Goal: Task Accomplishment & Management: Manage account settings

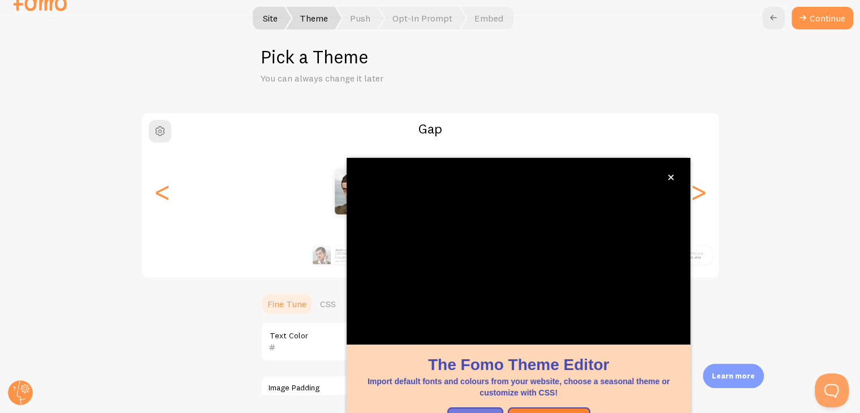
scroll to position [97, 0]
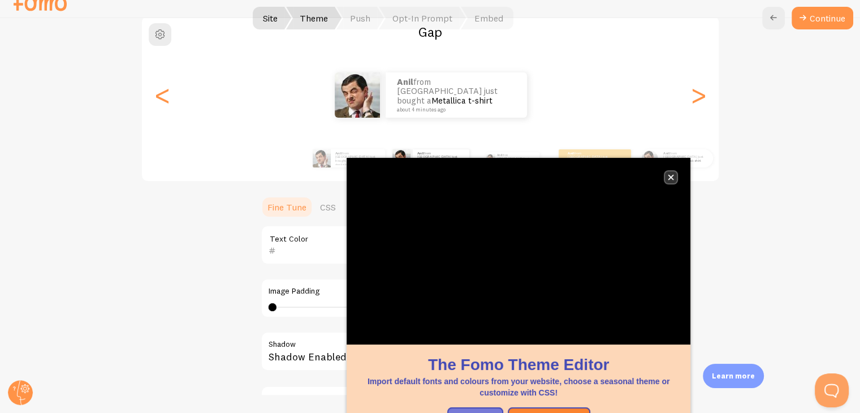
click at [671, 177] on icon "close," at bounding box center [671, 178] width 6 height 6
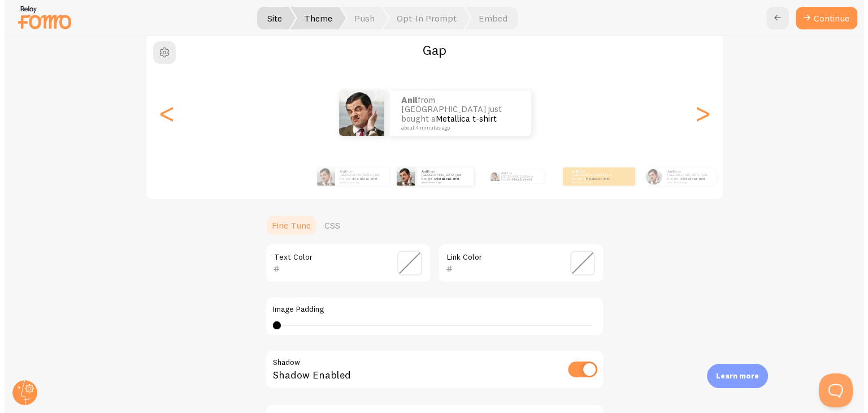
scroll to position [0, 0]
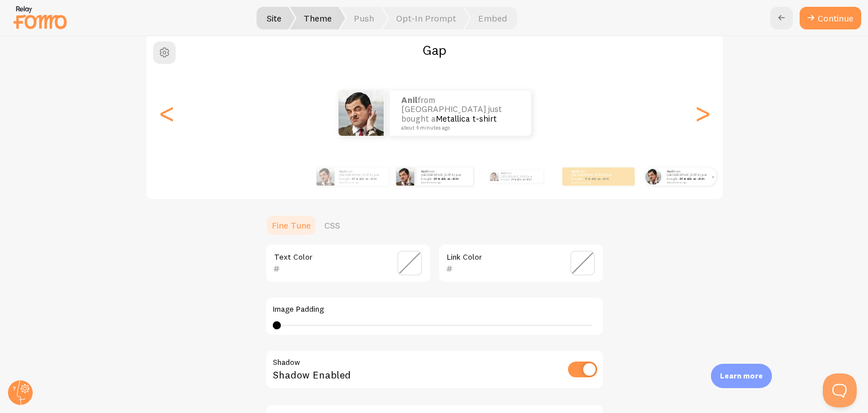
click at [669, 172] on p "Anil from India just bought a Metallica t-shirt about 4 minutes ago" at bounding box center [689, 176] width 45 height 14
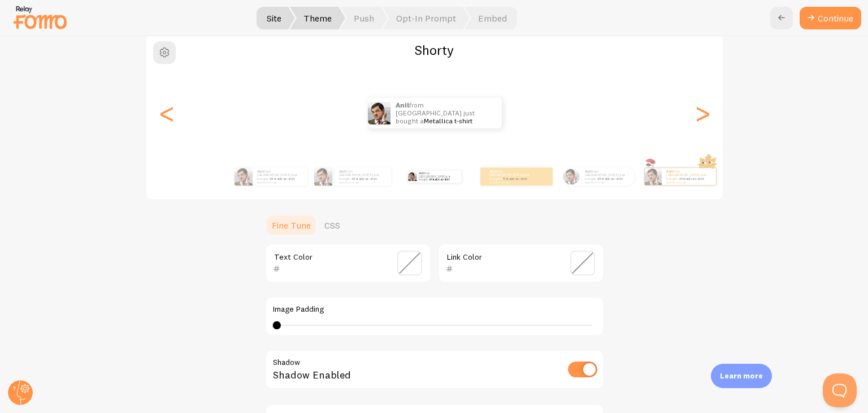
drag, startPoint x: 615, startPoint y: 220, endPoint x: 605, endPoint y: 234, distance: 17.4
click at [606, 231] on div "Shorty Anil from India just bought a Metallica t-shirt about 4 minutes ago Anil…" at bounding box center [434, 268] width 813 height 470
click at [570, 266] on span at bounding box center [582, 262] width 25 height 25
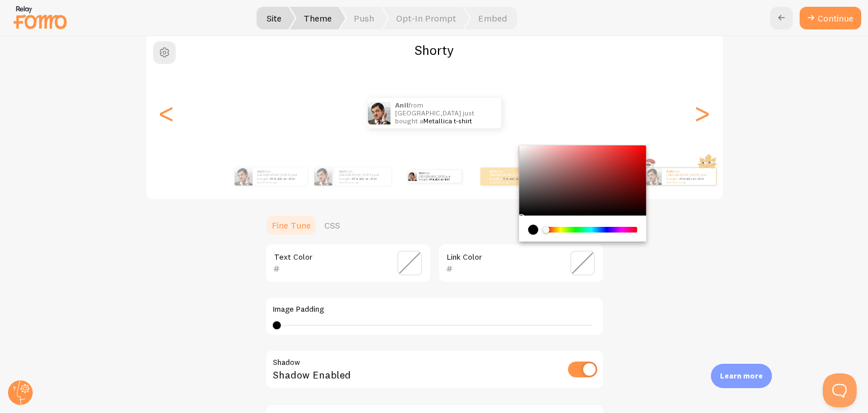
click at [595, 227] on div "Chrome color picker" at bounding box center [591, 230] width 90 height 6
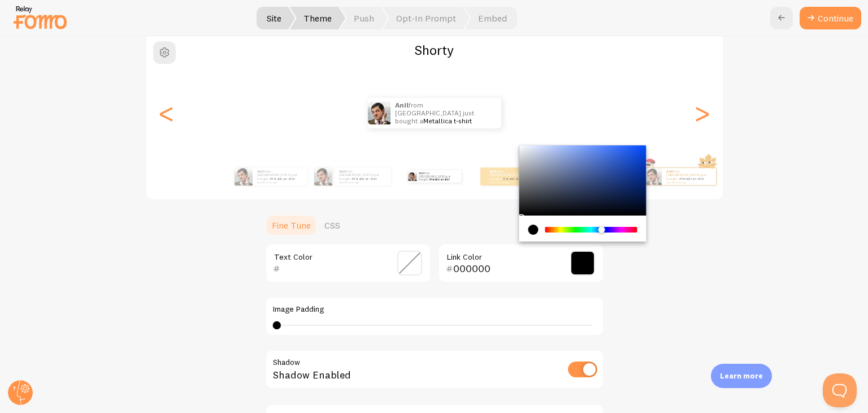
click at [598, 227] on div "Chrome color picker" at bounding box center [601, 229] width 7 height 7
click at [647, 275] on div "Shorty Anil from India just bought a Metallica t-shirt about 4 minutes ago Anil…" at bounding box center [434, 268] width 813 height 470
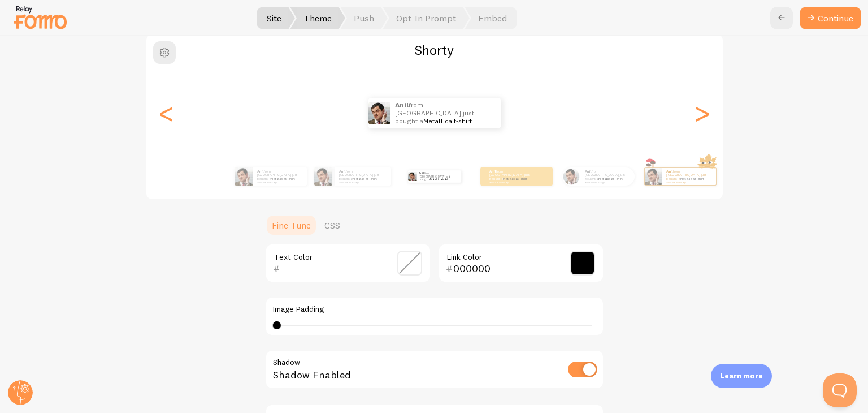
click at [570, 266] on span at bounding box center [582, 262] width 25 height 25
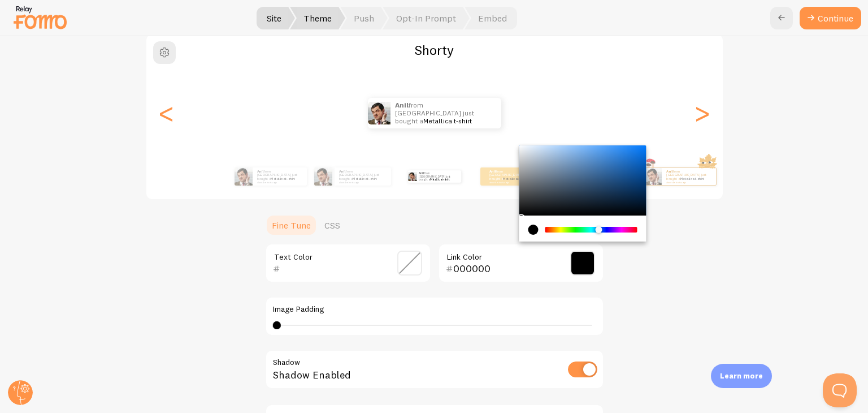
click at [595, 226] on div "Chrome color picker" at bounding box center [598, 229] width 7 height 7
click at [614, 176] on div "Chrome color picker" at bounding box center [582, 180] width 127 height 70
click at [612, 163] on div "Chrome color picker" at bounding box center [582, 180] width 127 height 70
click at [599, 227] on div "Chrome color picker" at bounding box center [602, 230] width 7 height 7
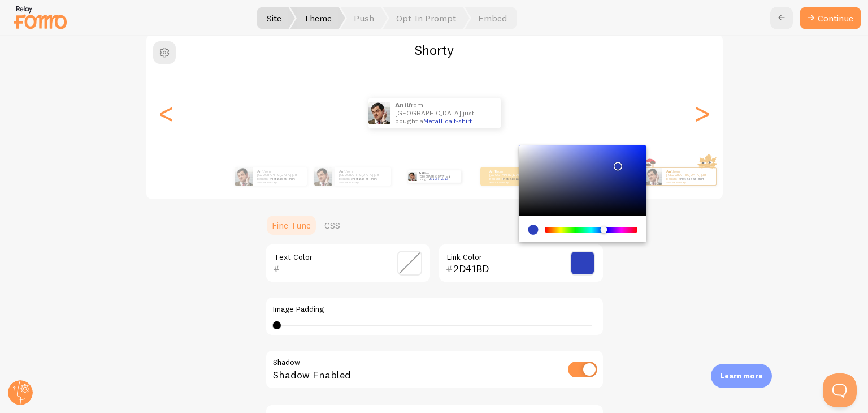
click at [600, 227] on div "Chrome color picker" at bounding box center [603, 229] width 7 height 7
click at [626, 159] on div "Chrome color picker" at bounding box center [582, 180] width 127 height 70
type input "1A33CC"
click at [397, 263] on span at bounding box center [409, 262] width 25 height 25
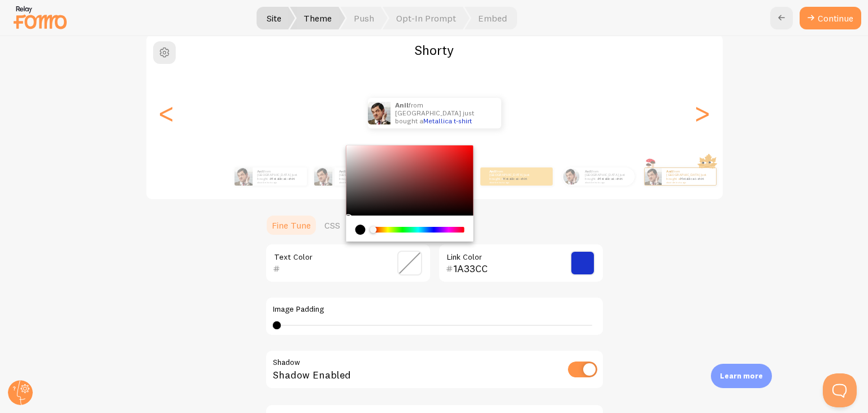
click at [615, 263] on div "Shorty Anil from India just bought a Metallica t-shirt about 4 minutes ago Anil…" at bounding box center [434, 268] width 813 height 470
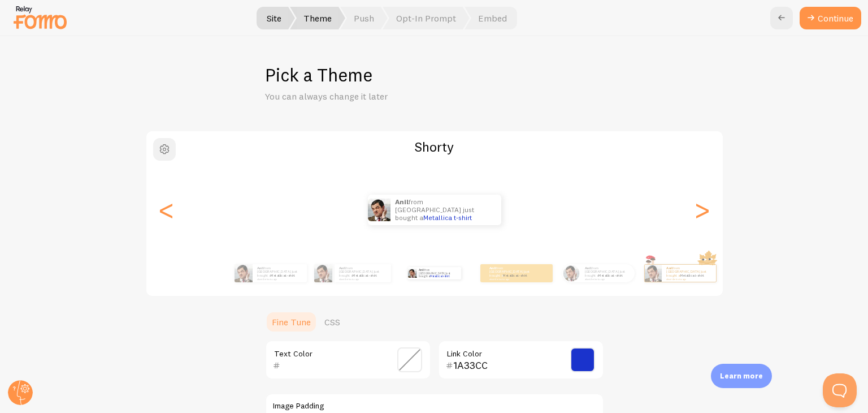
click at [162, 152] on span "button" at bounding box center [165, 149] width 14 height 14
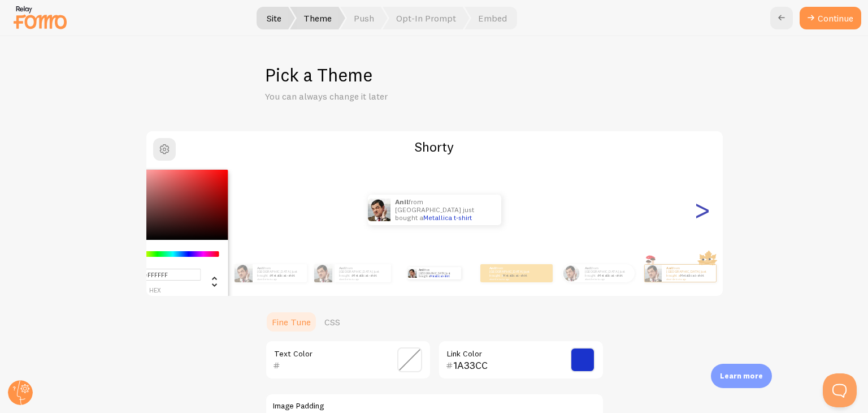
click at [700, 212] on div ">" at bounding box center [703, 209] width 14 height 81
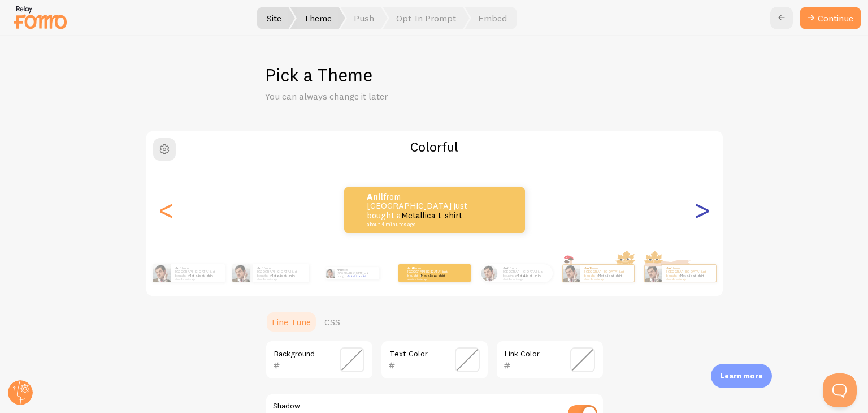
click at [700, 212] on div ">" at bounding box center [703, 209] width 14 height 81
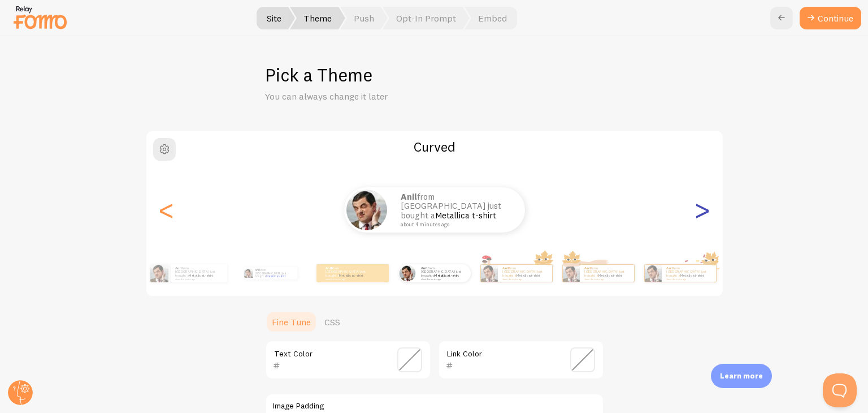
click at [700, 212] on div ">" at bounding box center [703, 209] width 14 height 81
type input "0"
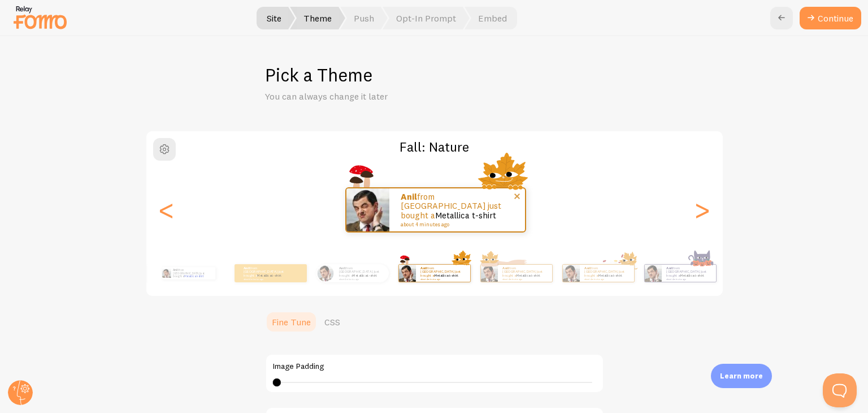
click at [491, 215] on p "Anil from India just bought a Metallica t-shirt about 4 minutes ago" at bounding box center [457, 209] width 113 height 35
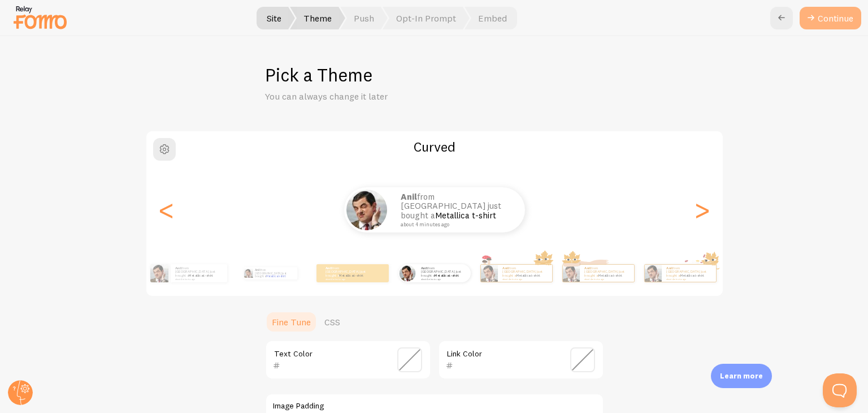
click at [812, 19] on icon at bounding box center [811, 18] width 14 height 14
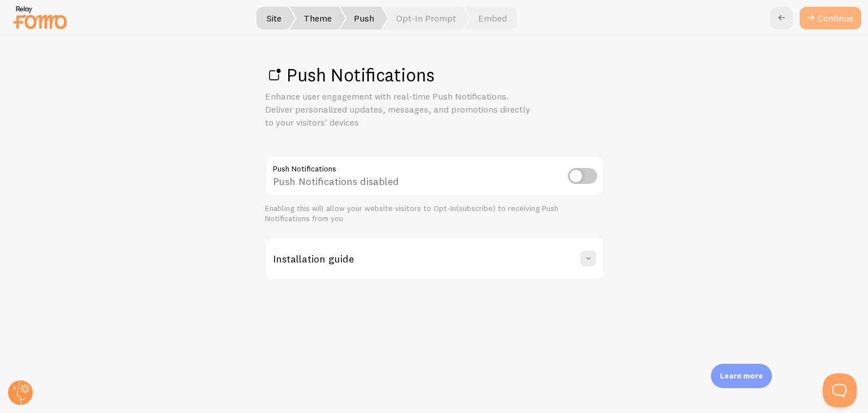
click at [817, 21] on link "Continue" at bounding box center [831, 18] width 62 height 23
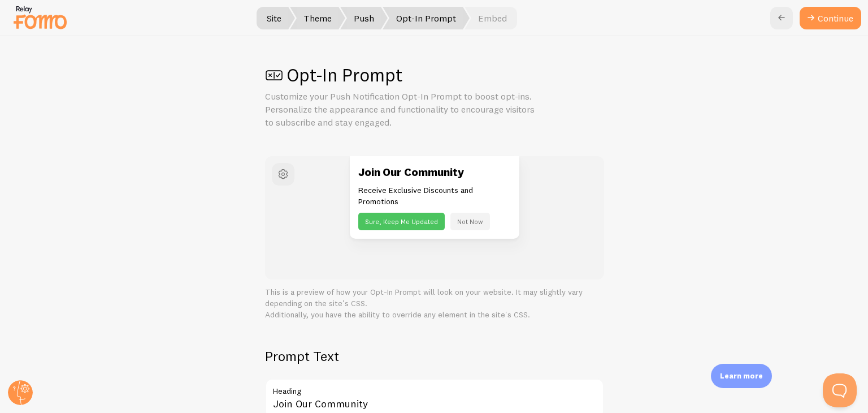
click at [424, 219] on button "Sure, Keep Me Updated" at bounding box center [401, 222] width 86 height 18
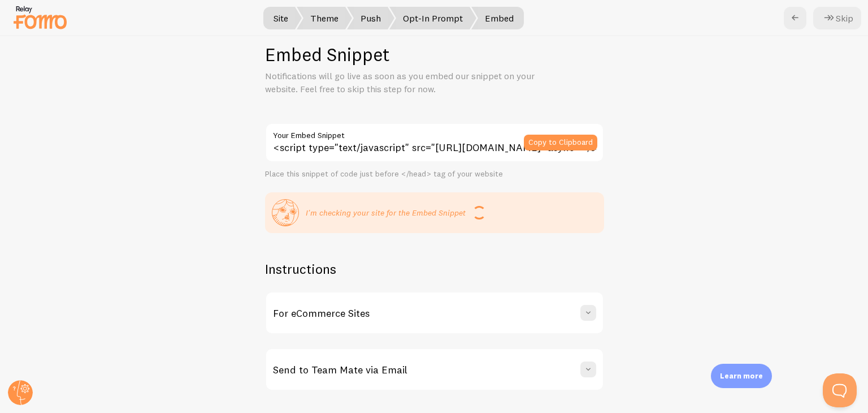
scroll to position [38, 0]
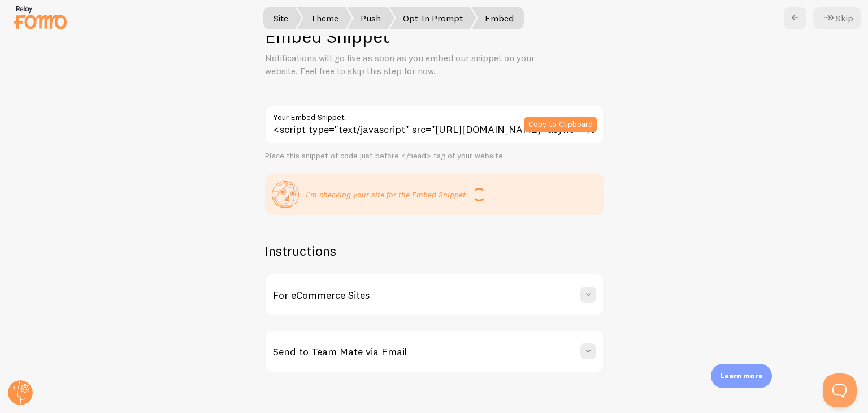
click at [445, 347] on div "Send to Team Mate via Email" at bounding box center [434, 351] width 337 height 41
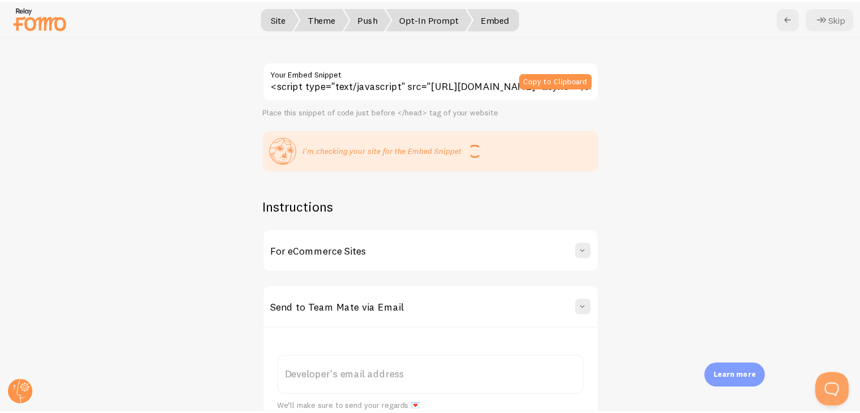
scroll to position [0, 0]
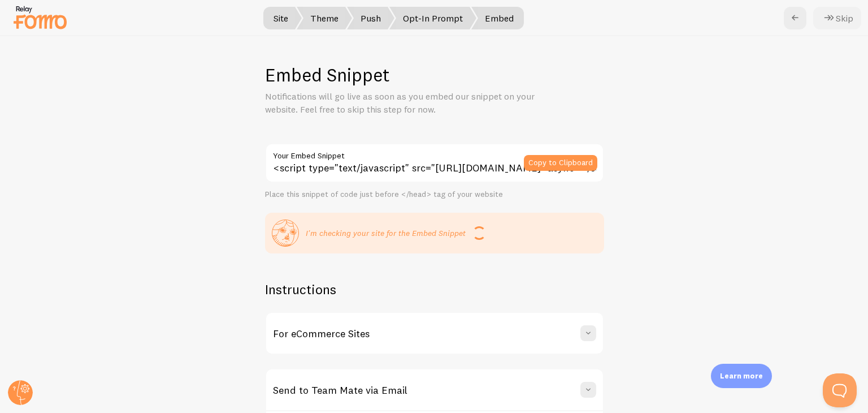
click at [843, 23] on button "Skip" at bounding box center [837, 18] width 48 height 23
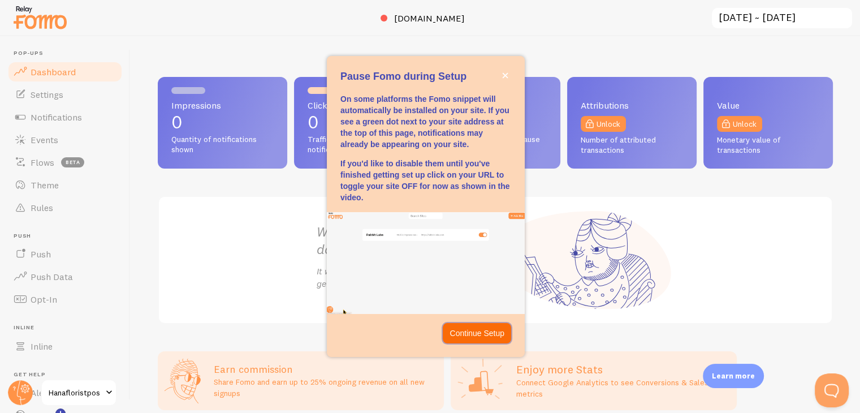
click at [496, 335] on p "Continue Setup" at bounding box center [476, 332] width 55 height 11
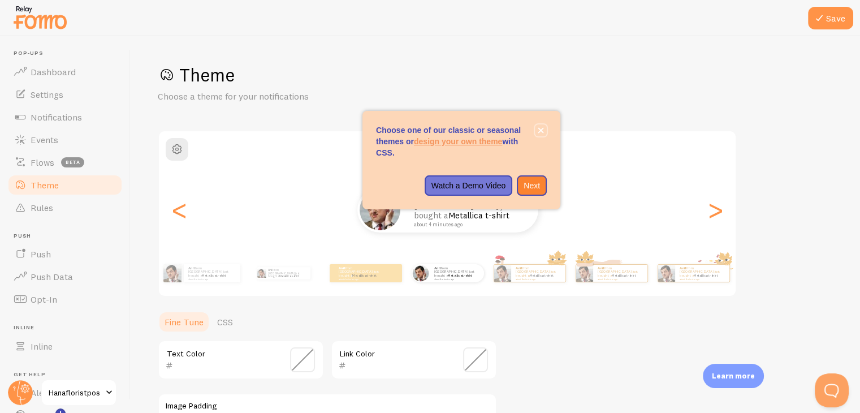
click at [542, 130] on icon "close," at bounding box center [541, 130] width 6 height 6
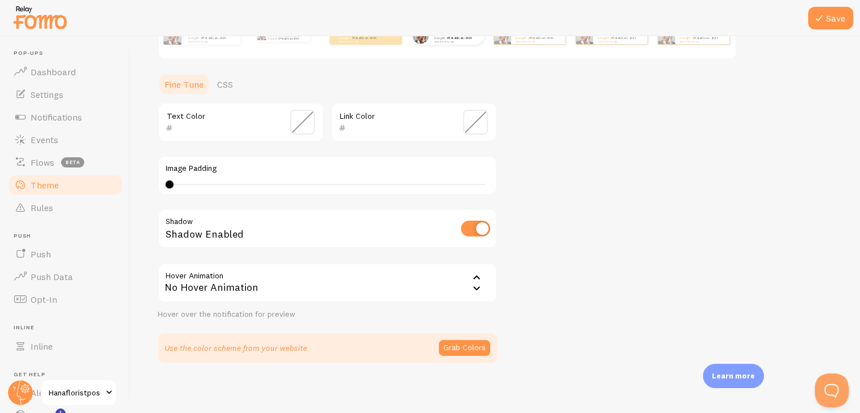
scroll to position [240, 0]
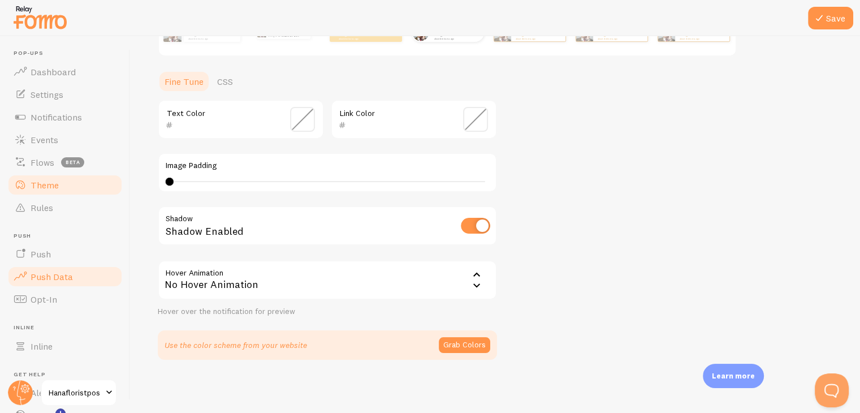
click at [52, 279] on span "Push Data" at bounding box center [52, 276] width 42 height 11
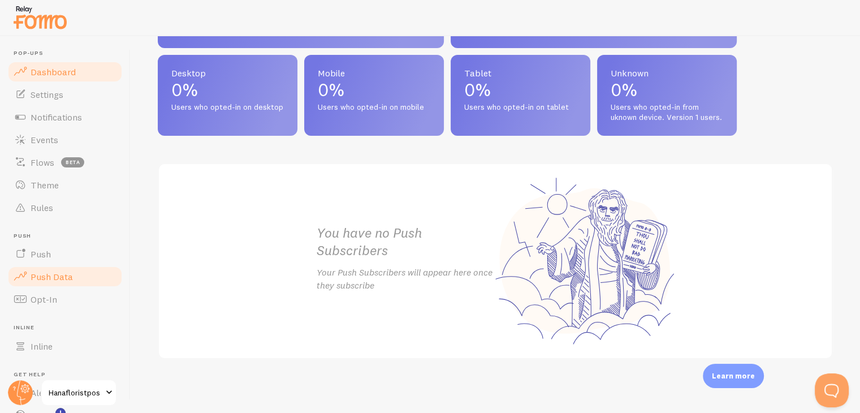
click at [48, 72] on span "Dashboard" at bounding box center [53, 71] width 45 height 11
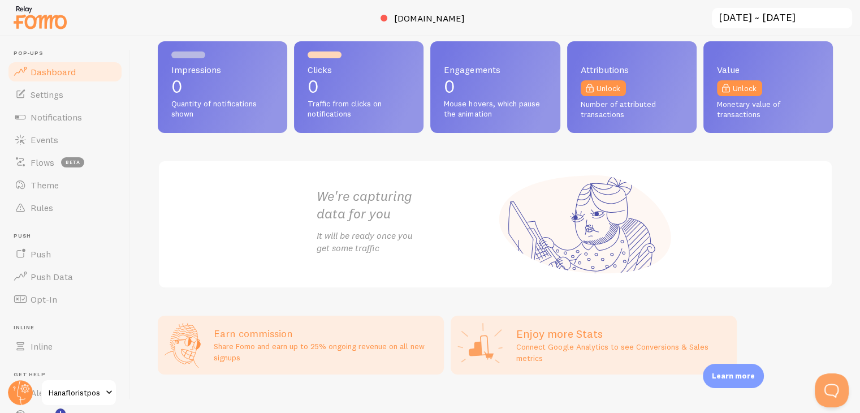
scroll to position [51, 0]
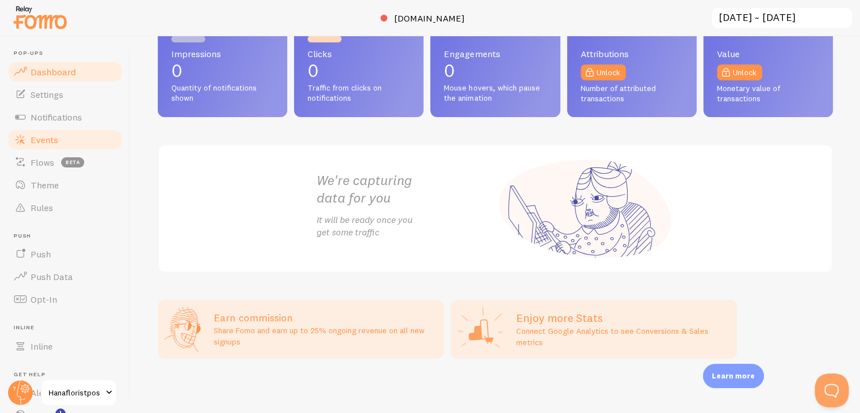
click at [45, 143] on span "Events" at bounding box center [45, 139] width 28 height 11
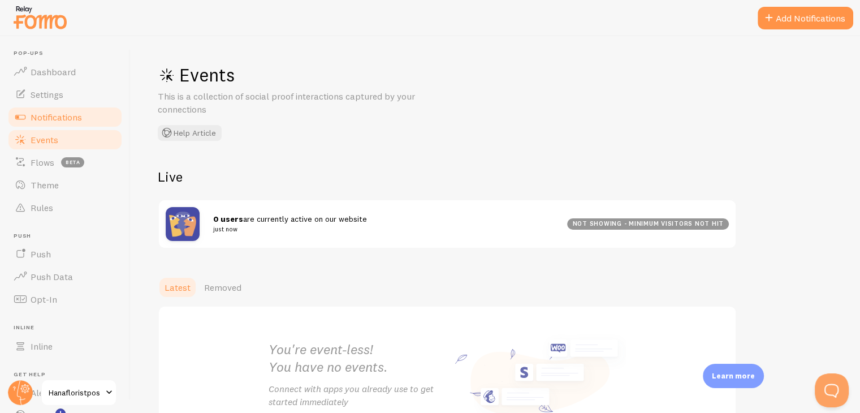
click at [47, 121] on span "Notifications" at bounding box center [56, 116] width 51 height 11
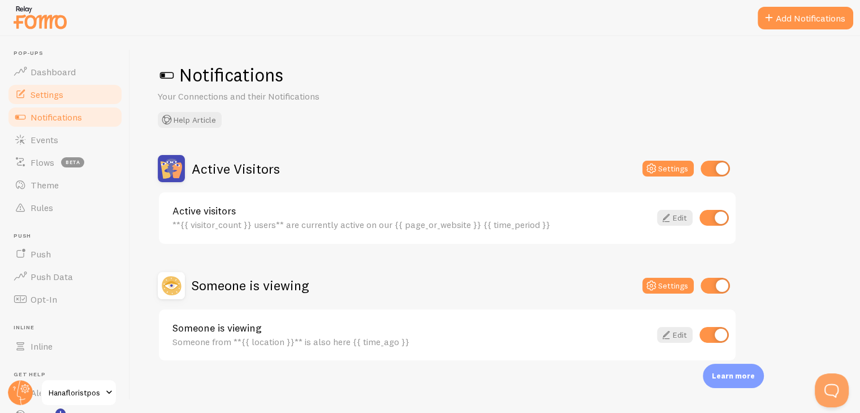
click at [38, 98] on span "Settings" at bounding box center [47, 94] width 33 height 11
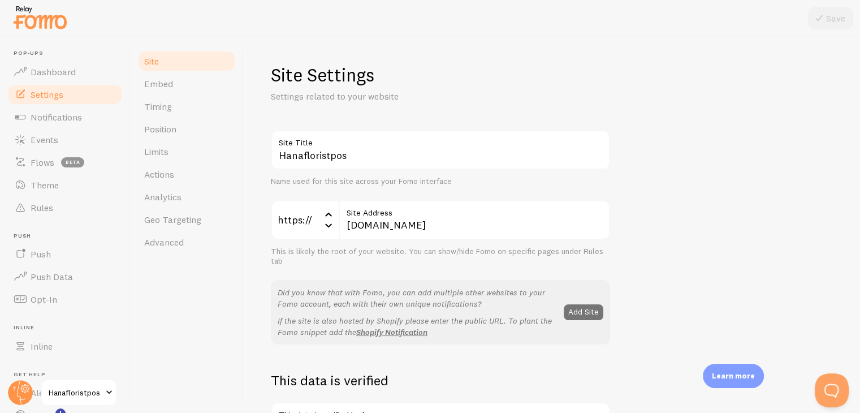
click at [157, 63] on span "Site" at bounding box center [151, 60] width 15 height 11
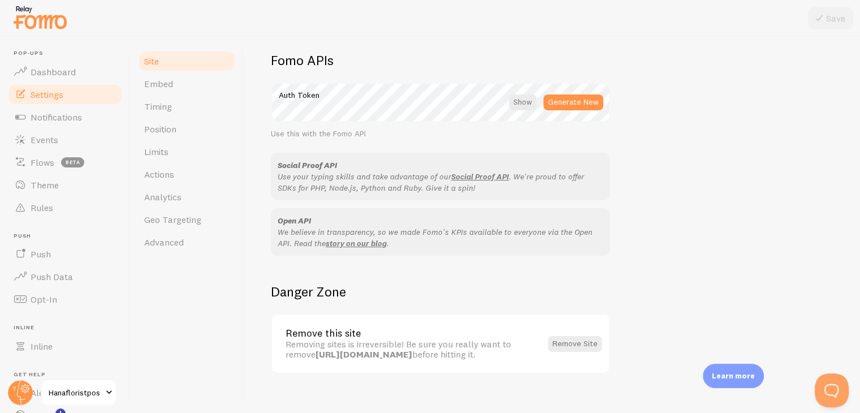
scroll to position [654, 0]
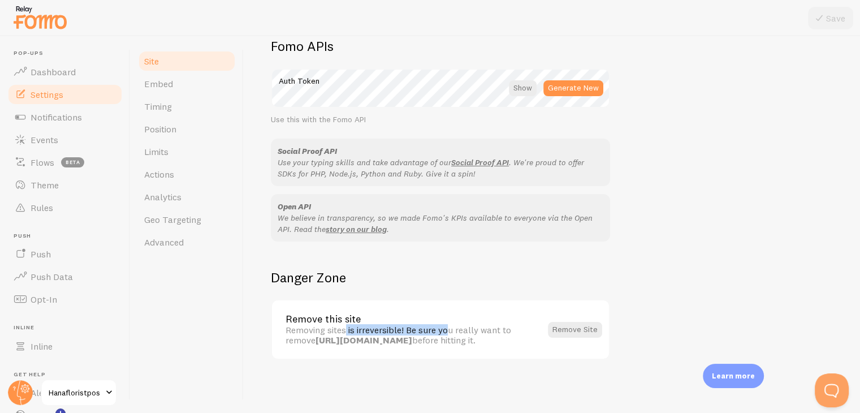
drag, startPoint x: 289, startPoint y: 326, endPoint x: 399, endPoint y: 328, distance: 109.7
click at [399, 328] on div "Removing sites is irreversible! Be sure you really want to remove https://www.h…" at bounding box center [413, 334] width 256 height 21
click at [165, 84] on span "Embed" at bounding box center [158, 83] width 29 height 11
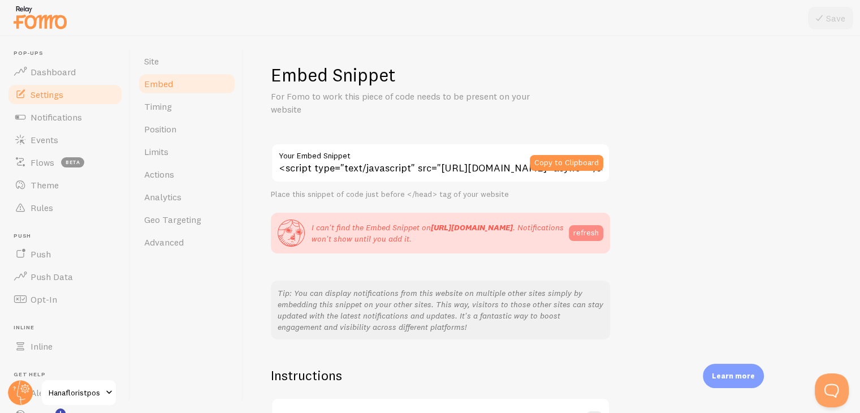
click at [575, 233] on button "refresh" at bounding box center [586, 233] width 34 height 16
click at [163, 112] on link "Timing" at bounding box center [186, 106] width 99 height 23
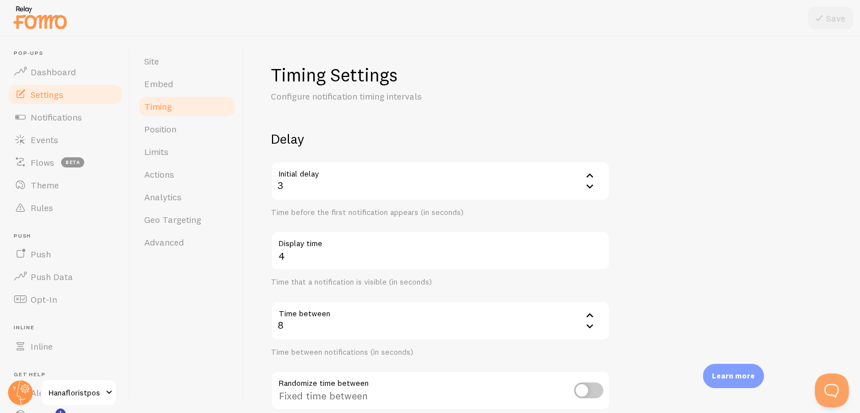
scroll to position [57, 0]
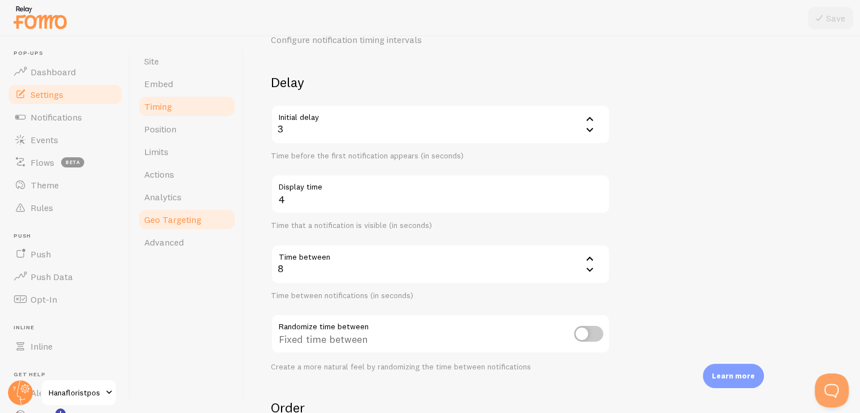
click at [183, 221] on span "Geo Targeting" at bounding box center [172, 219] width 57 height 11
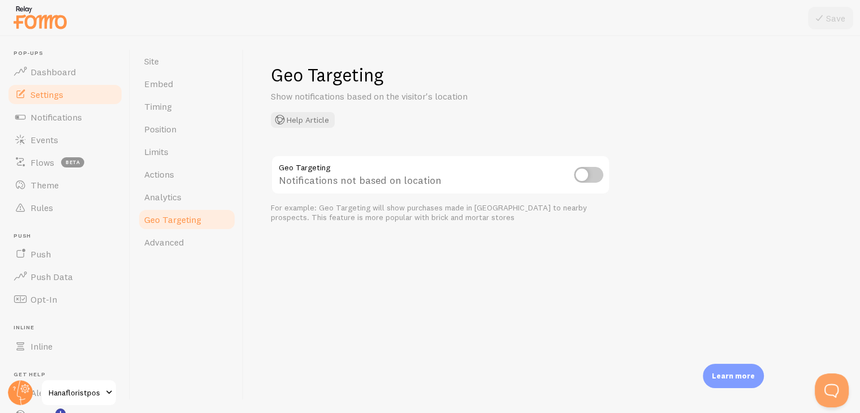
click at [588, 172] on input "checkbox" at bounding box center [588, 175] width 29 height 16
checkbox input "true"
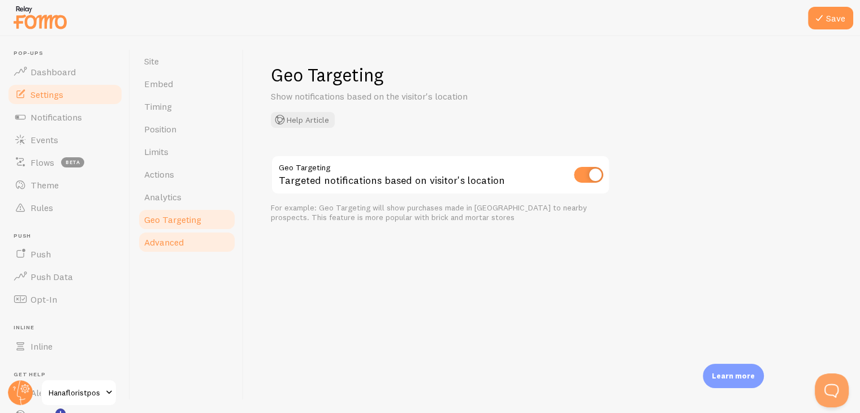
click at [183, 244] on span "Advanced" at bounding box center [164, 241] width 40 height 11
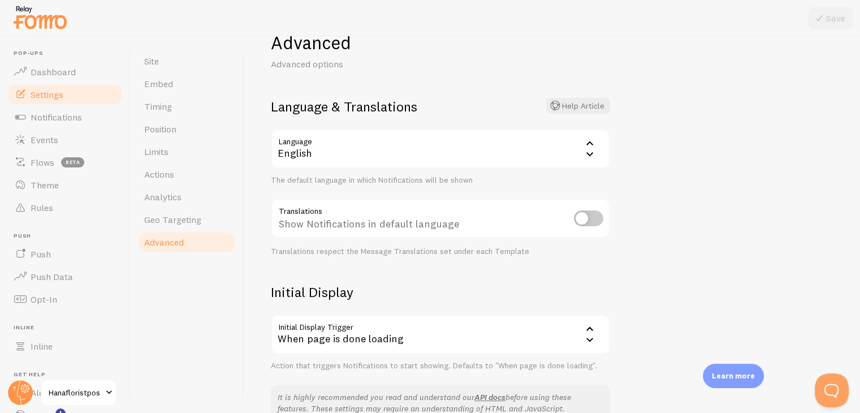
scroll to position [57, 0]
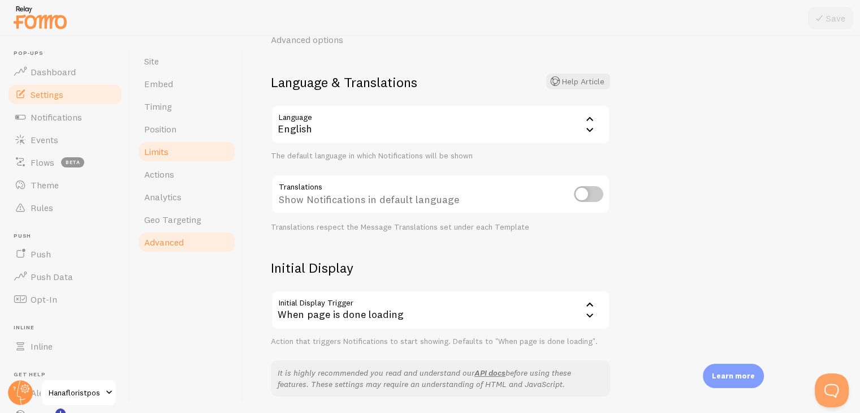
click at [173, 155] on link "Limits" at bounding box center [186, 151] width 99 height 23
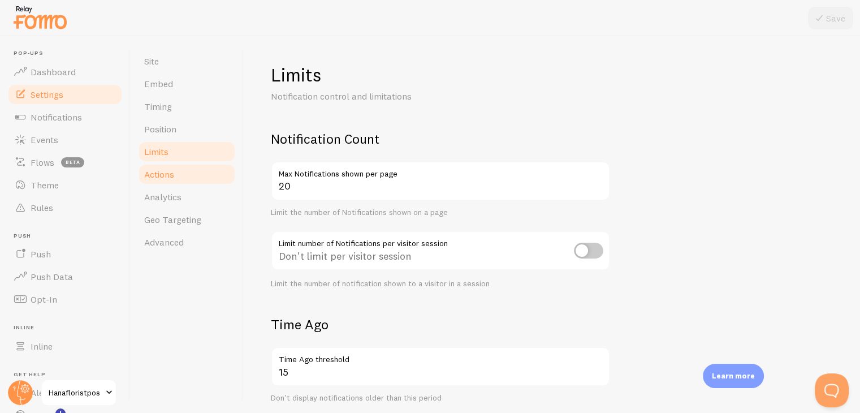
click at [168, 172] on span "Actions" at bounding box center [159, 173] width 30 height 11
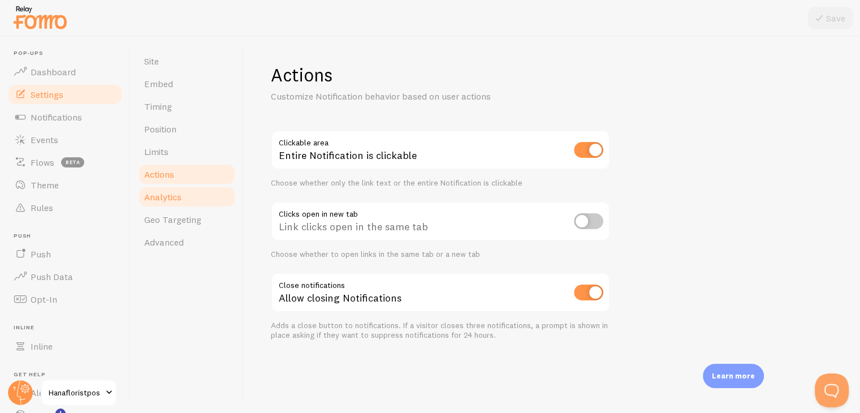
click at [170, 192] on span "Analytics" at bounding box center [162, 196] width 37 height 11
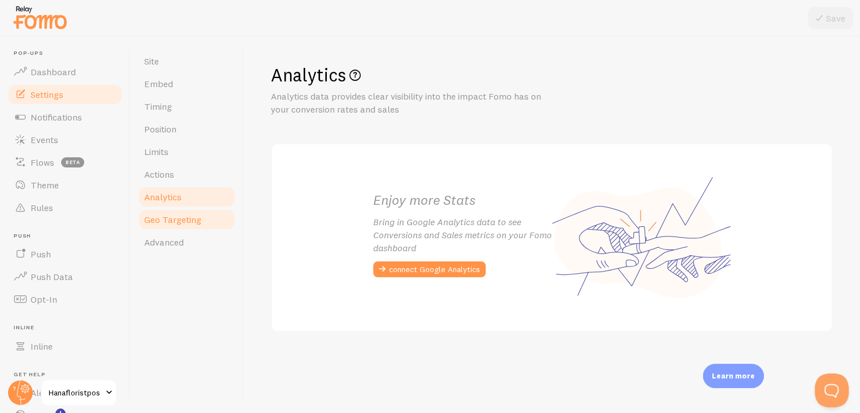
click at [173, 223] on span "Geo Targeting" at bounding box center [172, 219] width 57 height 11
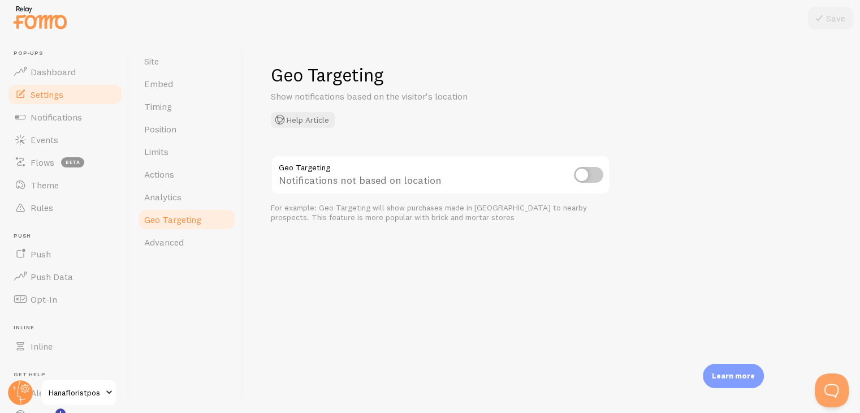
click at [588, 176] on input "checkbox" at bounding box center [588, 175] width 29 height 16
checkbox input "true"
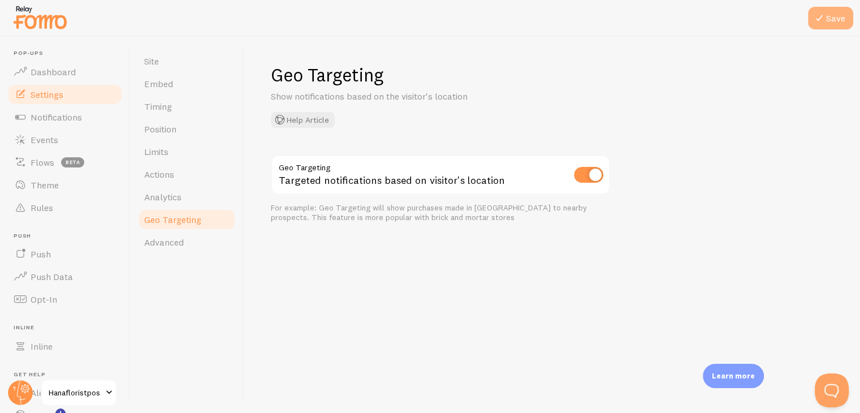
click at [829, 19] on button "Save" at bounding box center [830, 18] width 45 height 23
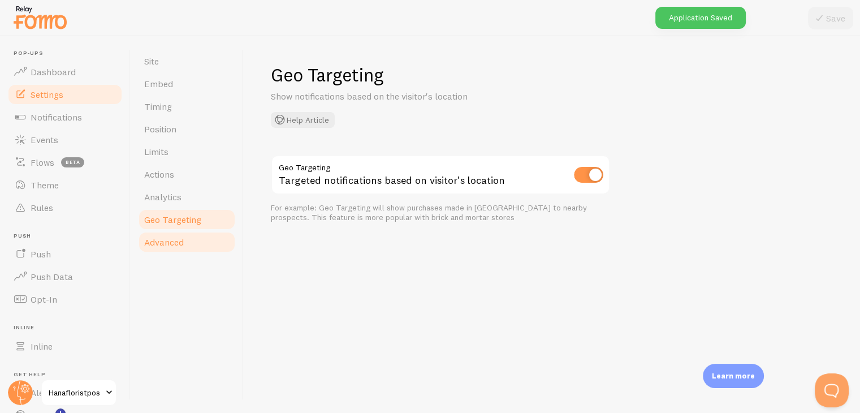
click at [184, 236] on link "Advanced" at bounding box center [186, 242] width 99 height 23
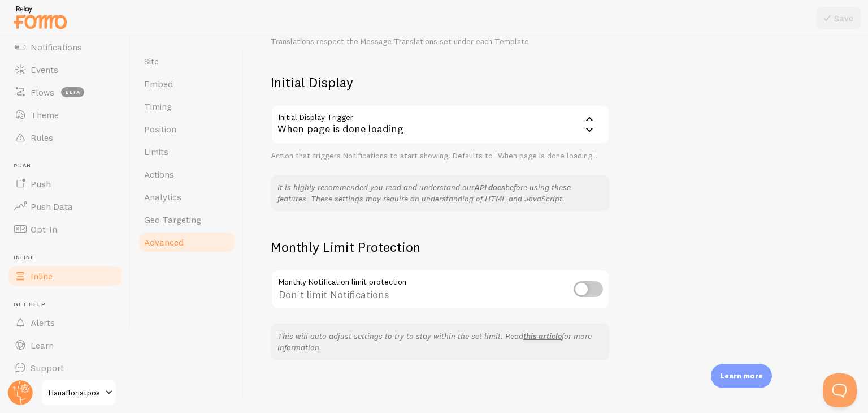
scroll to position [77, 0]
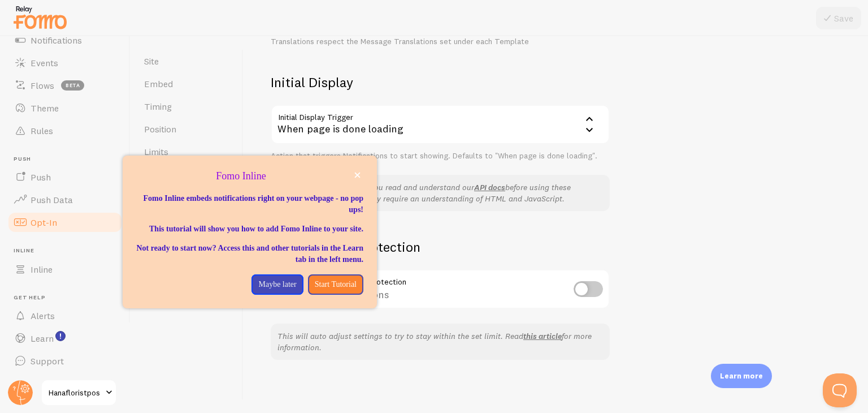
click at [41, 229] on link "Opt-In" at bounding box center [65, 222] width 116 height 23
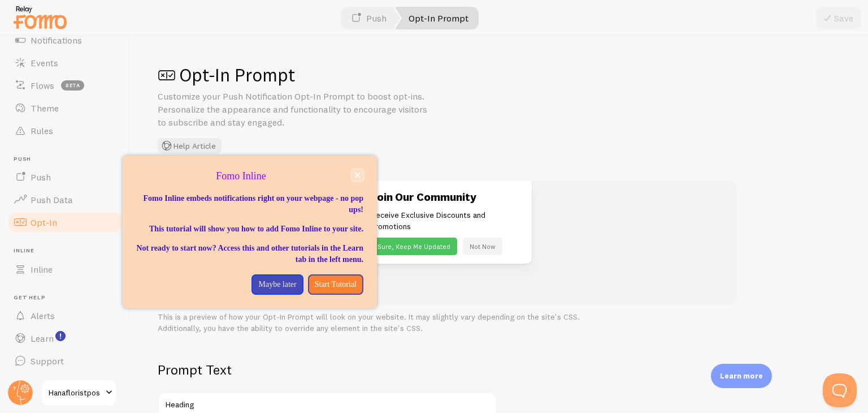
click at [358, 177] on icon "close," at bounding box center [357, 175] width 6 height 6
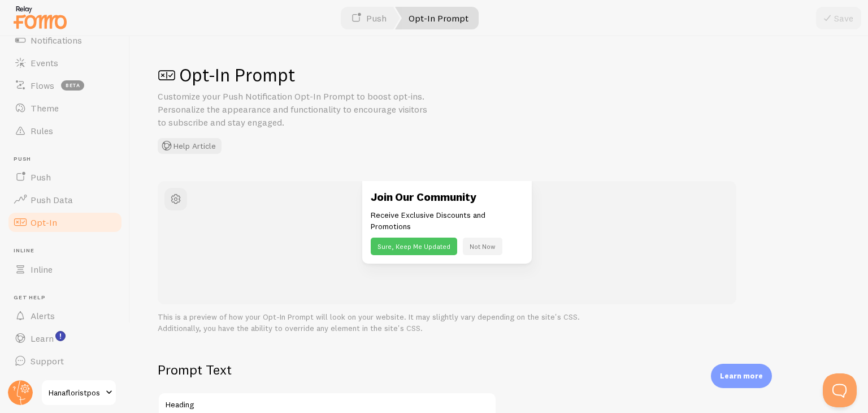
click at [475, 244] on button "Not Now" at bounding box center [483, 246] width 40 height 18
click at [486, 247] on button "Not Now" at bounding box center [483, 246] width 40 height 18
click at [485, 246] on button "Not Now" at bounding box center [483, 246] width 40 height 18
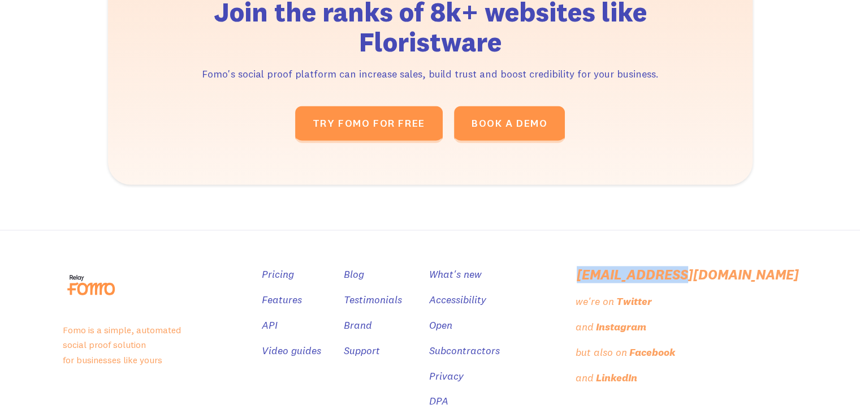
drag, startPoint x: 656, startPoint y: 259, endPoint x: 761, endPoint y: 263, distance: 105.8
click at [761, 266] on div "Pricing Features API Video guides Blog Testimonials Brand Support What's new Ac…" at bounding box center [530, 355] width 536 height 178
copy div "[EMAIL_ADDRESS][DOMAIN_NAME]"
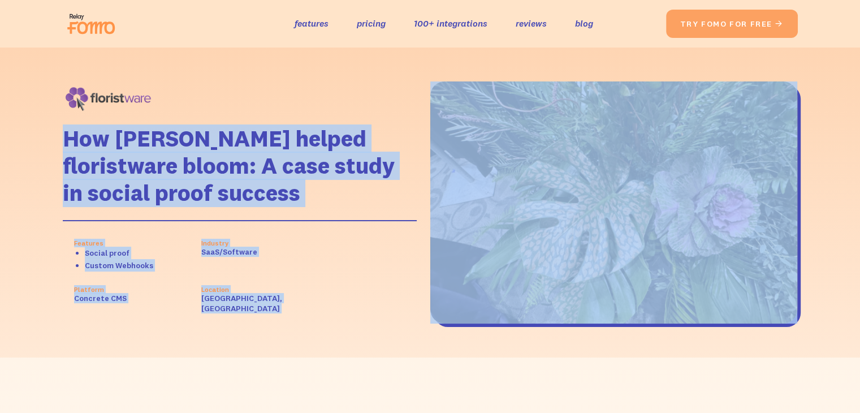
drag, startPoint x: 306, startPoint y: 204, endPoint x: 65, endPoint y: 139, distance: 250.1
copy div "Lor Ipsu dolors ametconsect adipi: E sedd eiusm te incidi utlab etdolor Magnaal…"
click at [455, 25] on link "100+ integrations" at bounding box center [450, 23] width 73 height 16
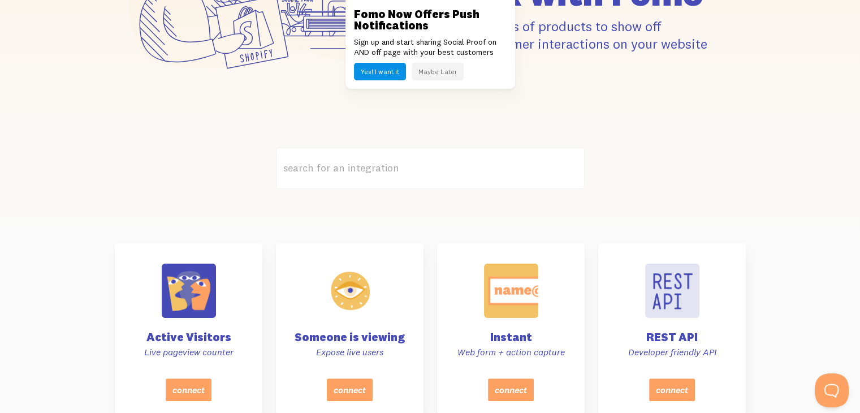
scroll to position [170, 0]
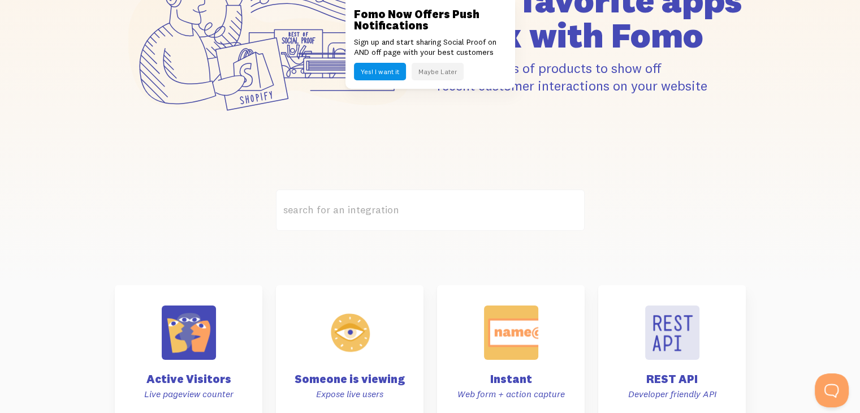
click at [441, 74] on button "Maybe Later" at bounding box center [438, 72] width 52 height 18
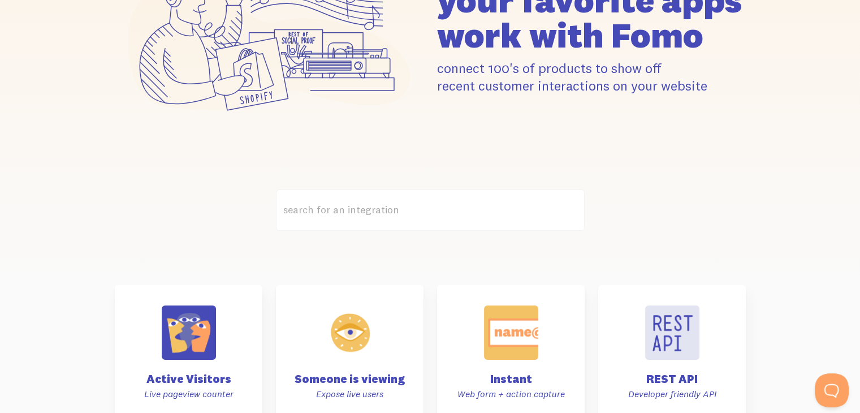
click at [427, 202] on label "search for an integration" at bounding box center [430, 209] width 309 height 41
click at [427, 202] on input "search for an integration" at bounding box center [430, 209] width 309 height 41
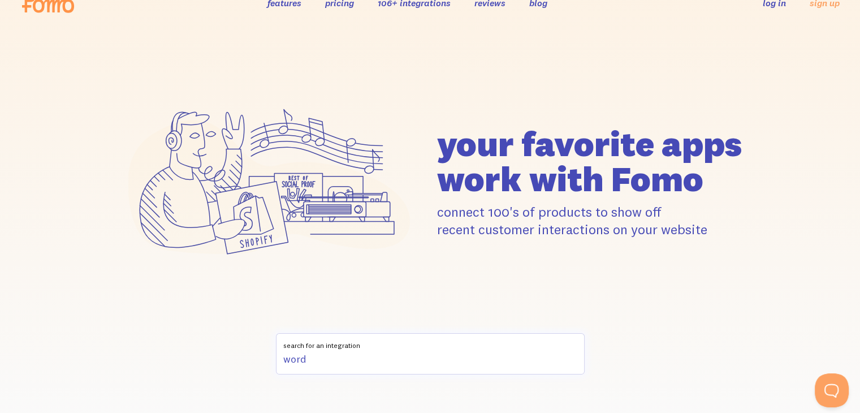
scroll to position [0, 0]
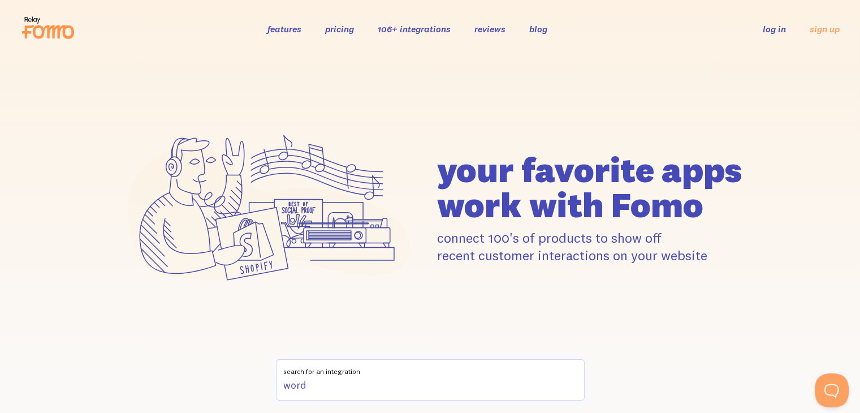
type input "word"
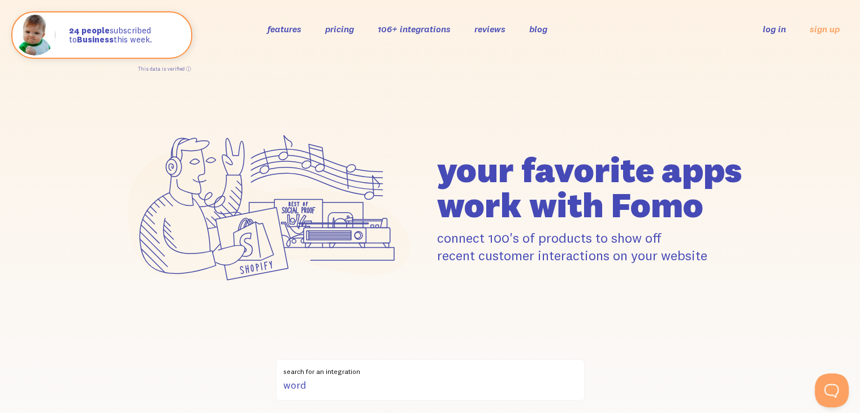
click at [348, 32] on link "pricing" at bounding box center [339, 28] width 29 height 11
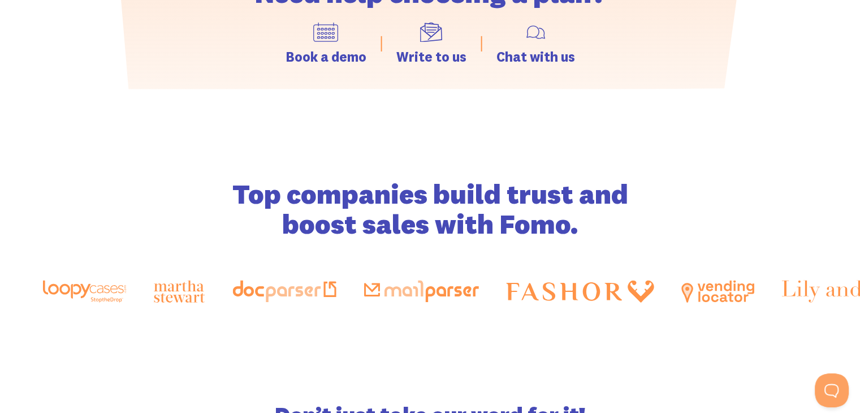
scroll to position [1696, 0]
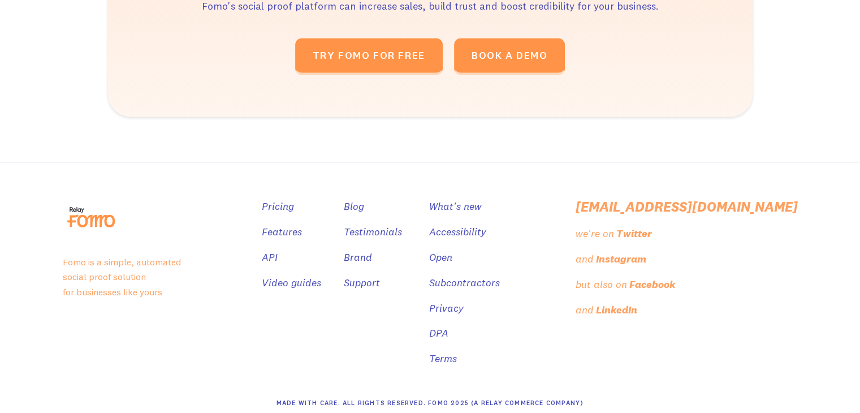
scroll to position [1764, 0]
